Goal: Find specific page/section: Find specific page/section

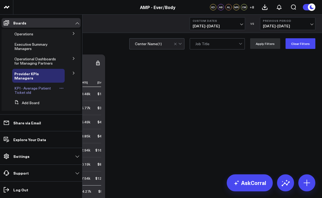
click at [22, 91] on span "KPI - Average Patient Ticket old" at bounding box center [32, 90] width 36 height 9
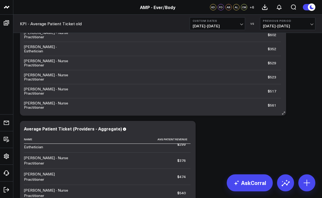
scroll to position [327, 0]
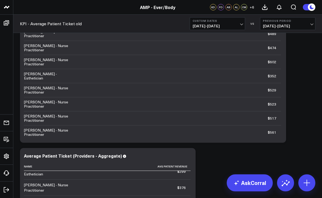
click at [241, 25] on span "[DATE] - [DATE]" at bounding box center [218, 26] width 50 height 4
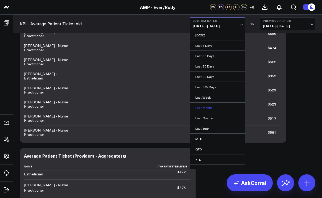
scroll to position [6, 0]
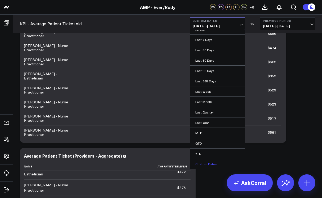
click at [205, 165] on link "Custom Dates" at bounding box center [217, 164] width 55 height 10
select select "8"
select select "2025"
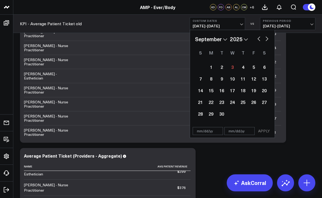
click at [226, 40] on select "January February March April May June July August September October November De…" at bounding box center [211, 39] width 32 height 8
select select "7"
select select "2025"
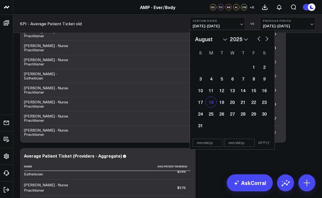
click at [213, 101] on div "18" at bounding box center [211, 102] width 11 height 11
type input "[DATE]"
select select "7"
select select "2025"
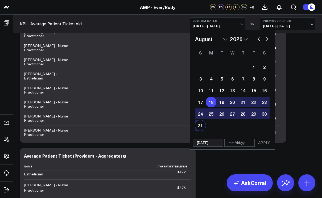
click at [202, 127] on div "31" at bounding box center [200, 125] width 11 height 11
type input "[DATE]"
select select "7"
select select "2025"
click at [265, 143] on button "APPLY" at bounding box center [264, 143] width 16 height 8
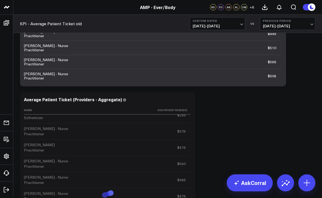
scroll to position [89, 0]
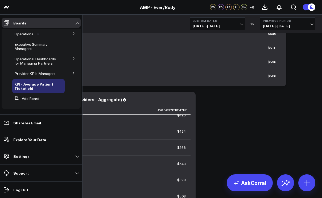
click at [18, 35] on span "Operations" at bounding box center [23, 33] width 19 height 5
click at [72, 34] on icon at bounding box center [73, 33] width 3 height 3
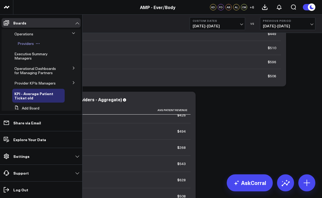
click at [29, 43] on span "Providers" at bounding box center [26, 43] width 16 height 5
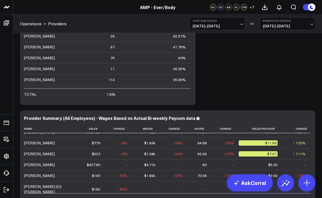
scroll to position [237, 0]
